Goal: Transaction & Acquisition: Register for event/course

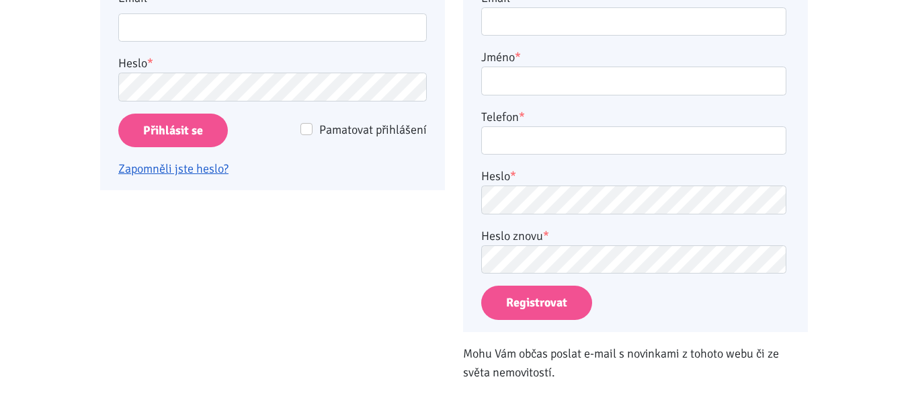
scroll to position [412, 0]
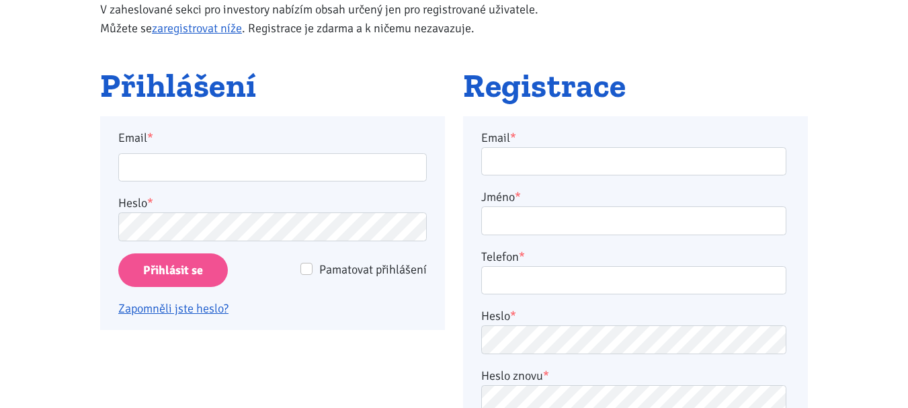
scroll to position [202, 0]
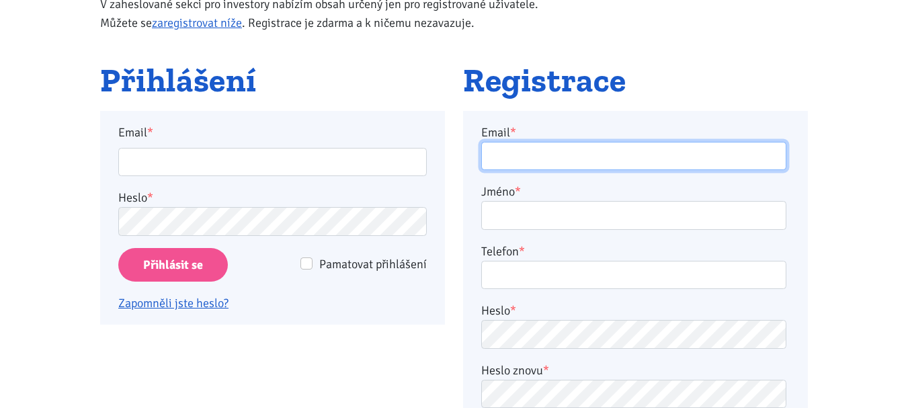
click at [552, 161] on input "Email *" at bounding box center [633, 156] width 305 height 29
type input "soukupova20@email.cz"
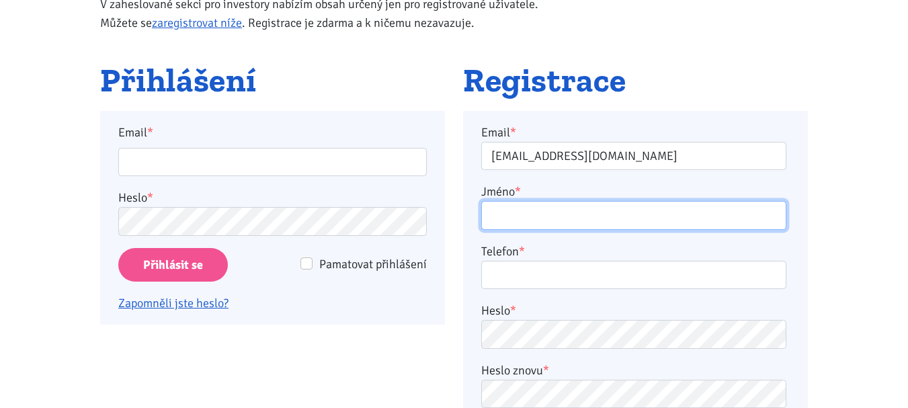
click at [520, 216] on input "Jméno *" at bounding box center [633, 215] width 305 height 29
type input "Jitka Dvořáková"
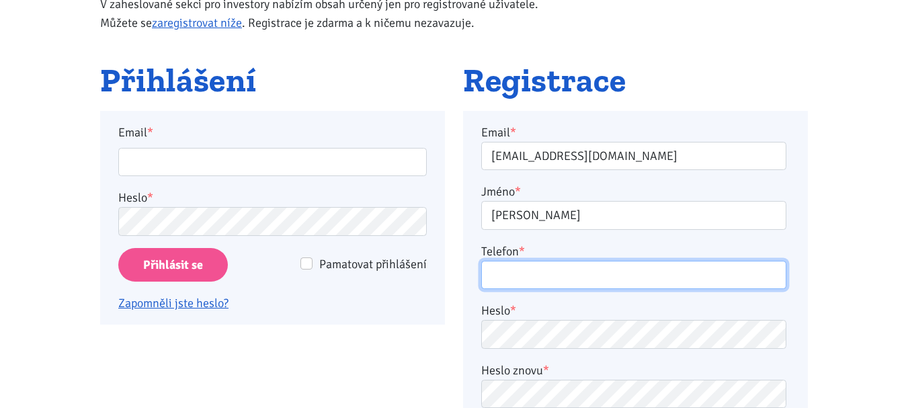
click at [557, 284] on input "Telefon *" at bounding box center [633, 275] width 305 height 29
type input "773748490"
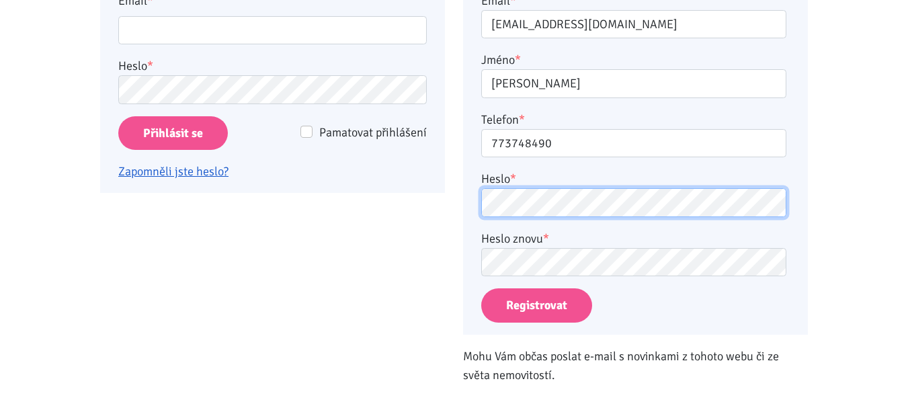
scroll to position [336, 0]
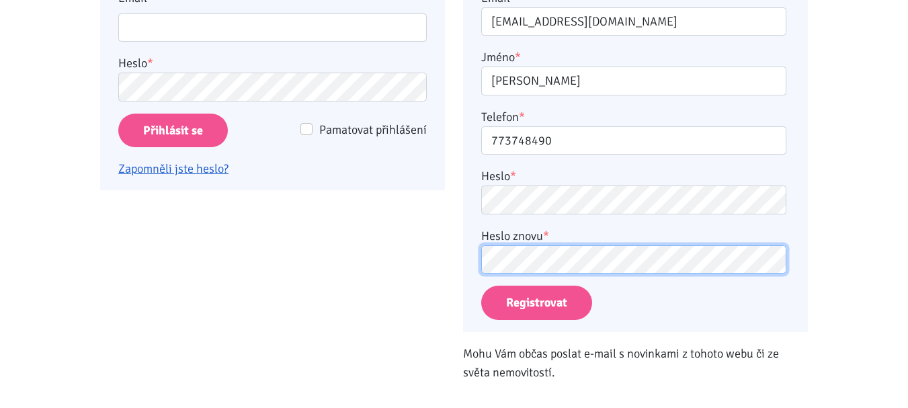
click at [481, 286] on button "Registrovat" at bounding box center [536, 303] width 111 height 34
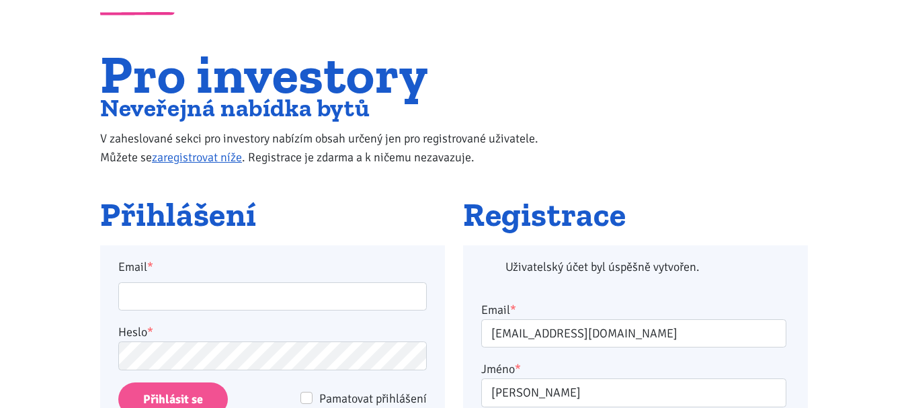
scroll to position [0, 0]
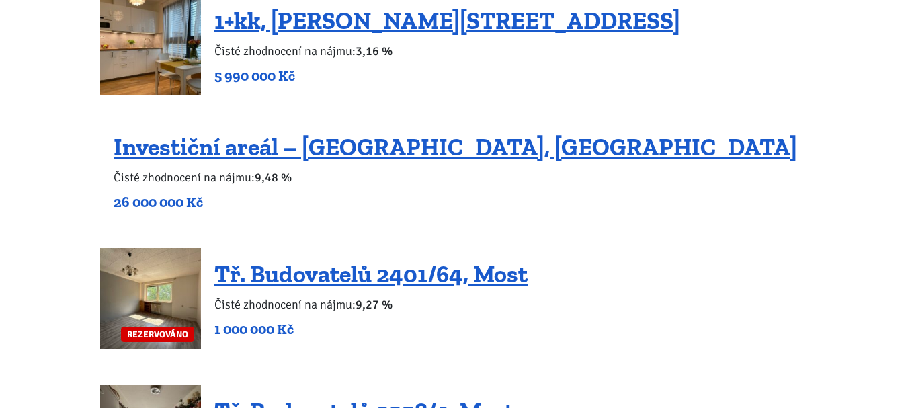
scroll to position [941, 0]
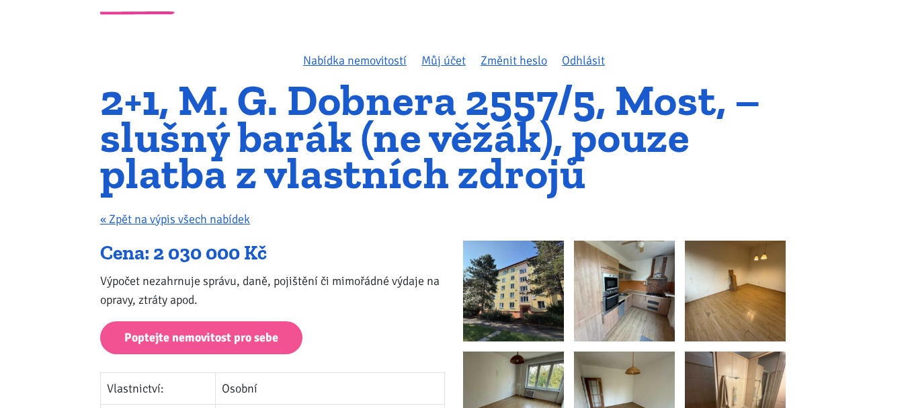
scroll to position [67, 0]
